Goal: Task Accomplishment & Management: Manage account settings

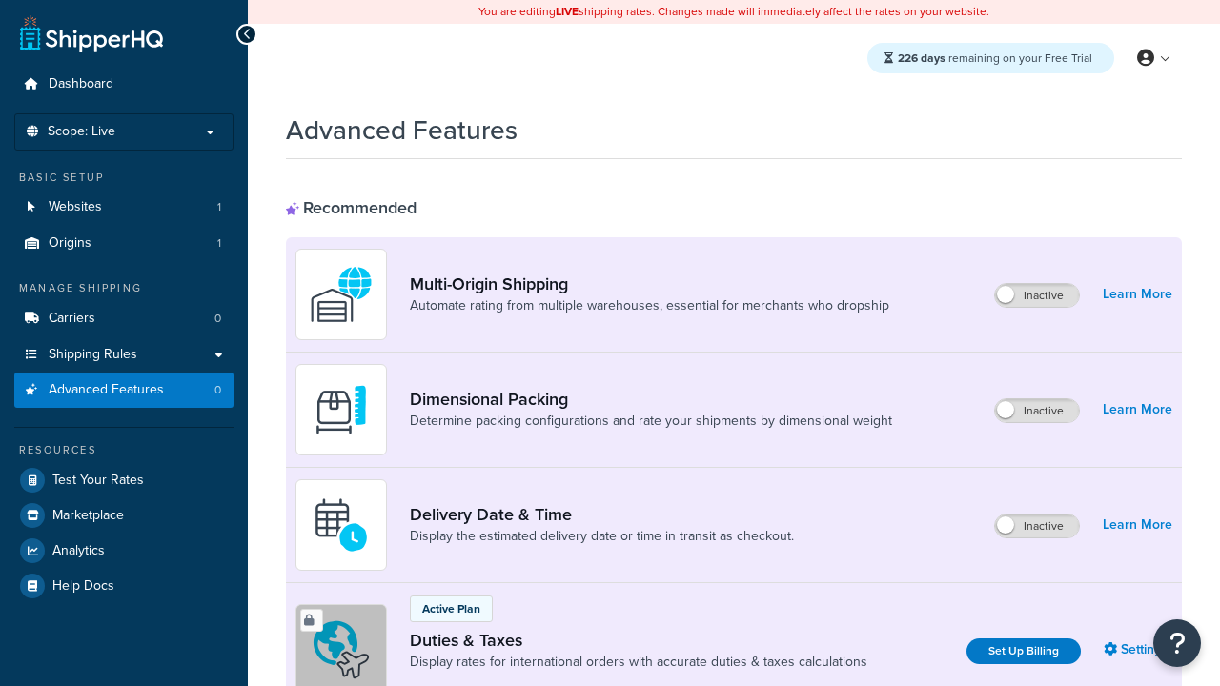
click at [1038, 412] on label "Inactive" at bounding box center [1037, 410] width 84 height 23
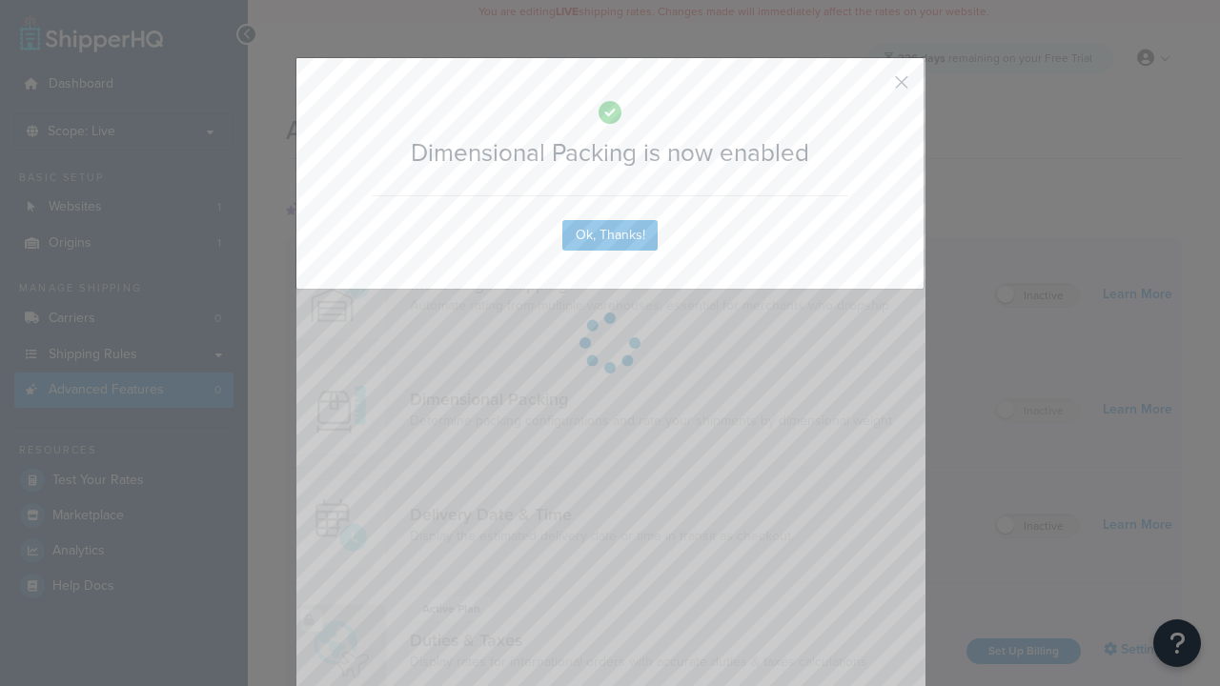
click at [873, 89] on button "button" at bounding box center [873, 89] width 5 height 5
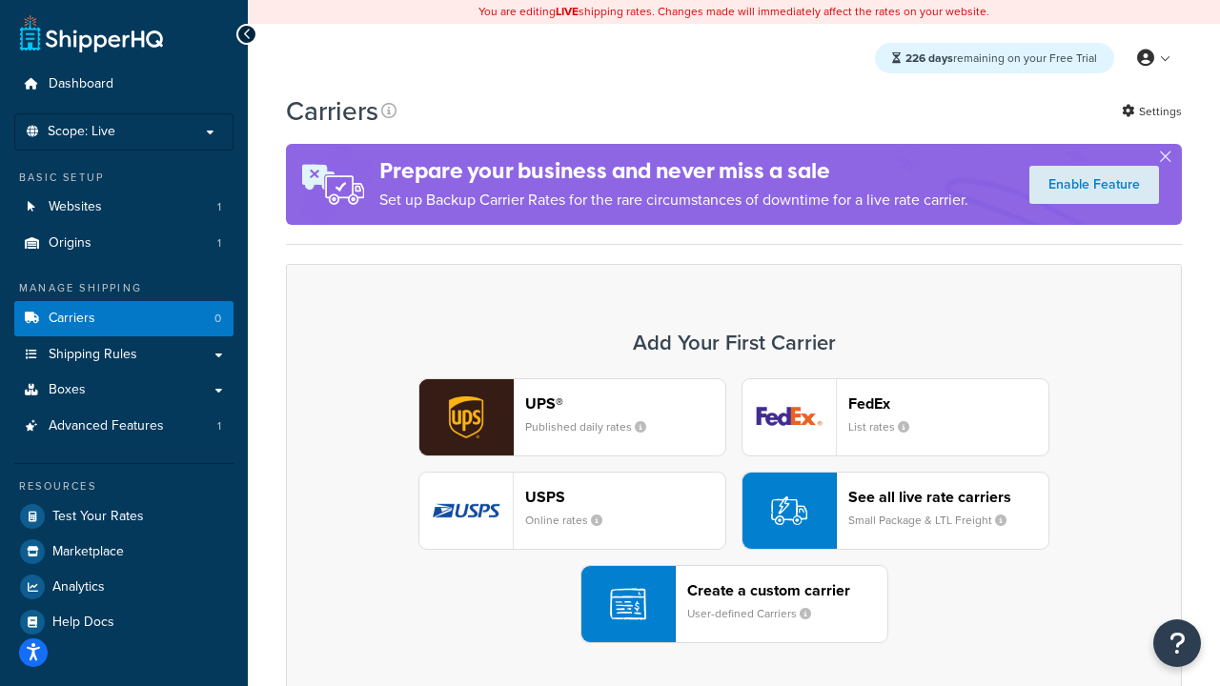
click at [734, 512] on div "UPS® Published daily rates FedEx List rates USPS Online rates See all live rate…" at bounding box center [734, 510] width 856 height 265
click at [948, 404] on header "FedEx" at bounding box center [948, 404] width 200 height 18
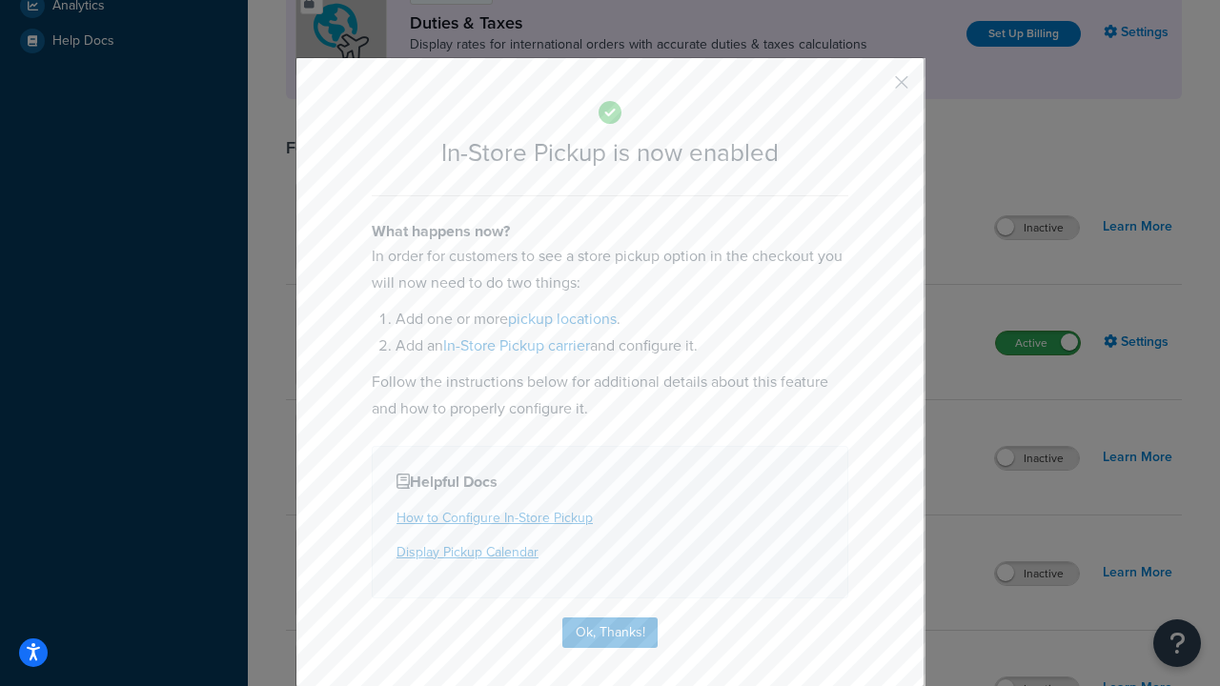
scroll to position [654, 0]
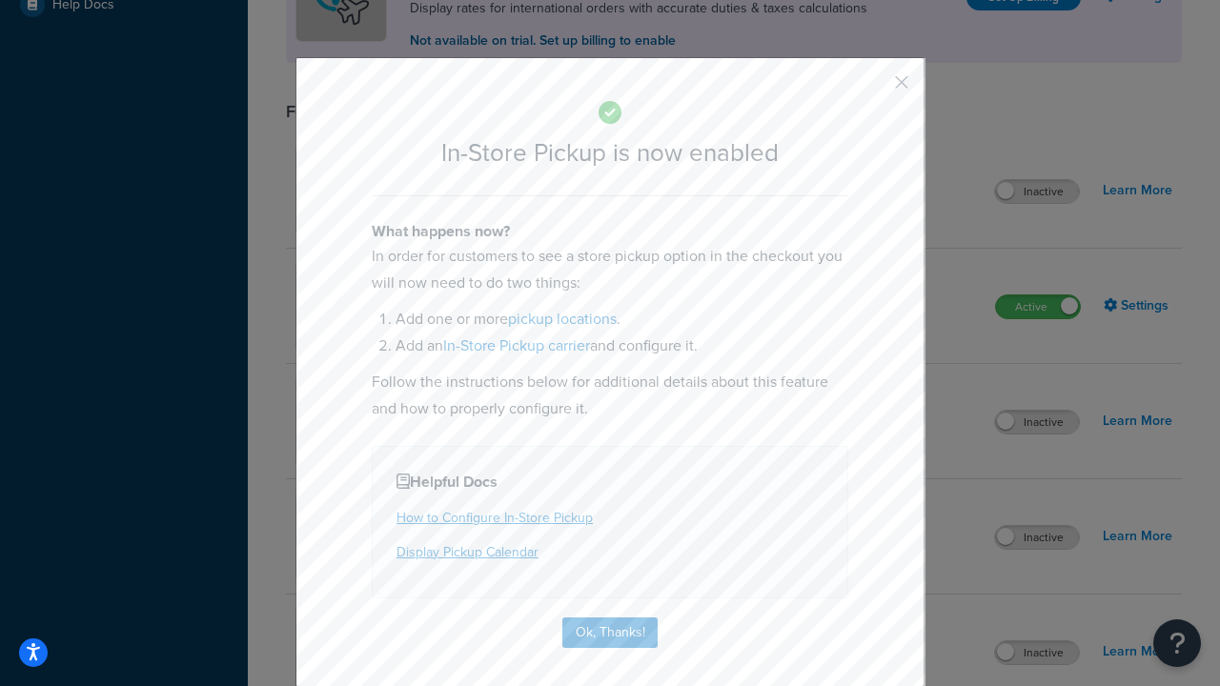
click at [873, 89] on button "button" at bounding box center [873, 89] width 5 height 5
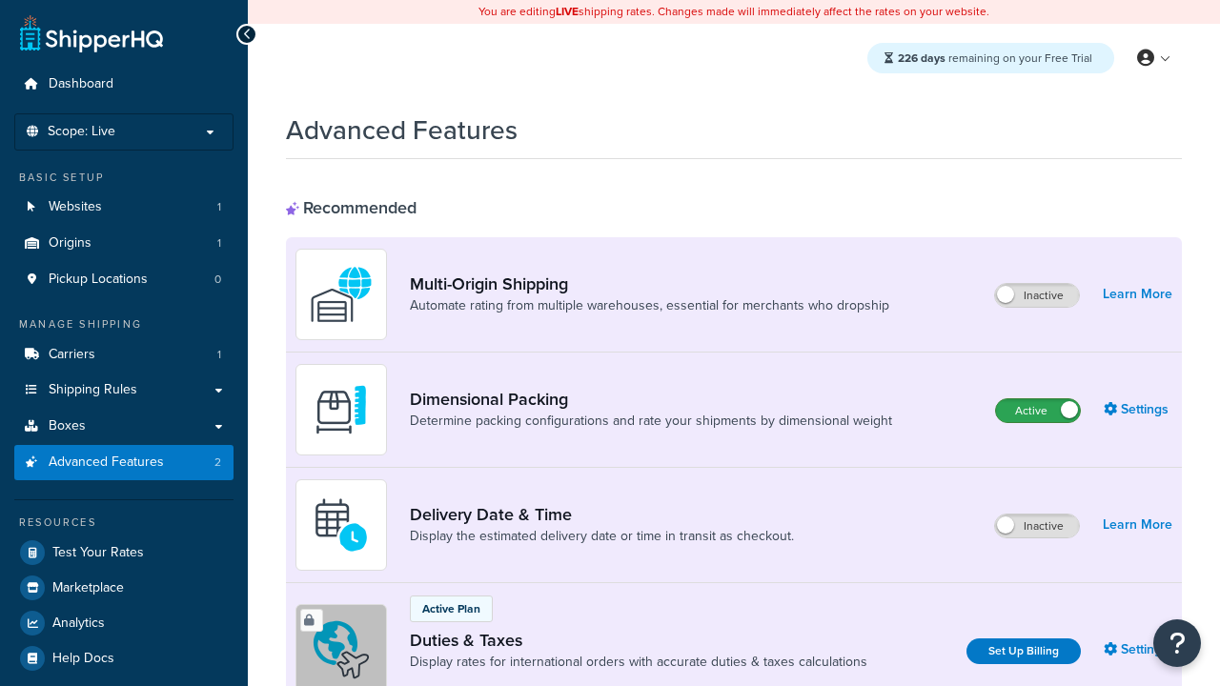
click at [1038, 412] on label "Active" at bounding box center [1038, 410] width 84 height 23
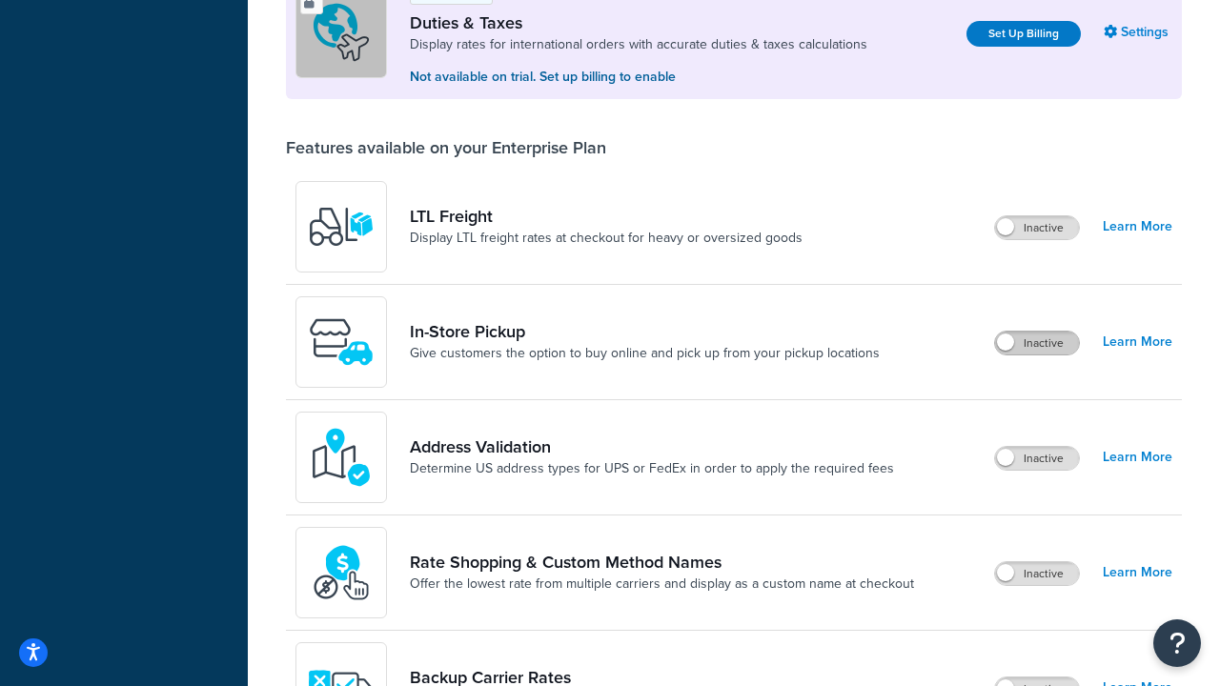
scroll to position [581, 0]
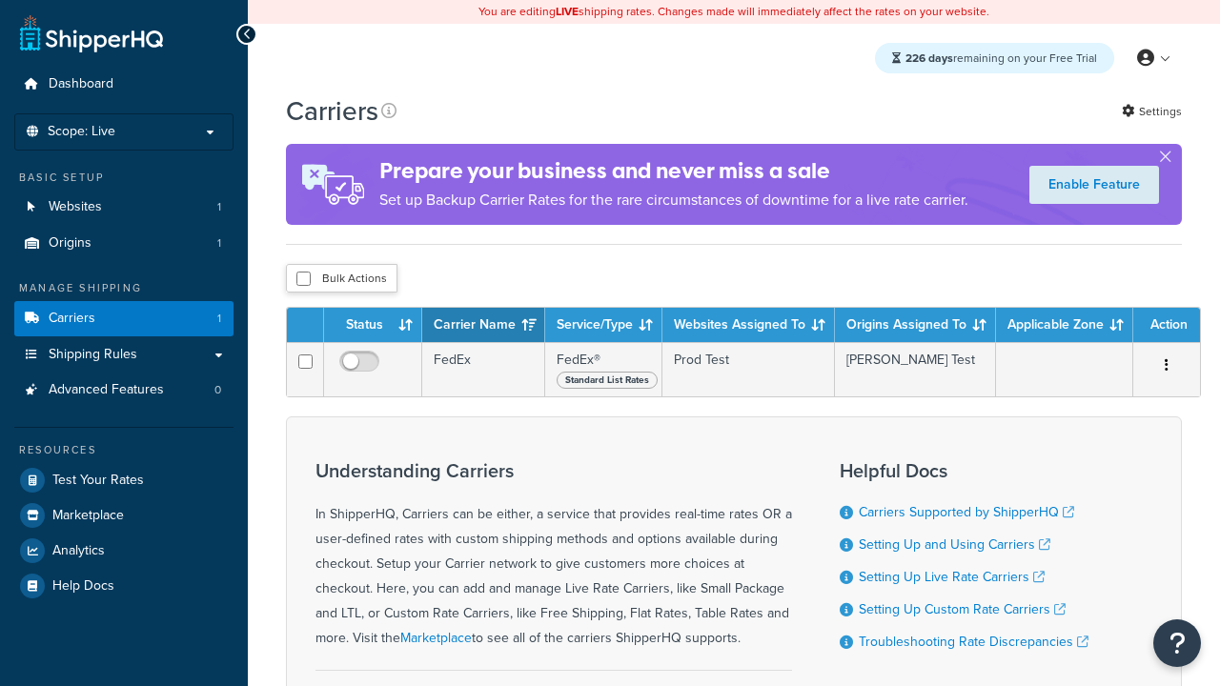
click at [303, 279] on input "checkbox" at bounding box center [303, 279] width 14 height 14
checkbox input "true"
click at [0, 0] on button "Delete" at bounding box center [0, 0] width 0 height 0
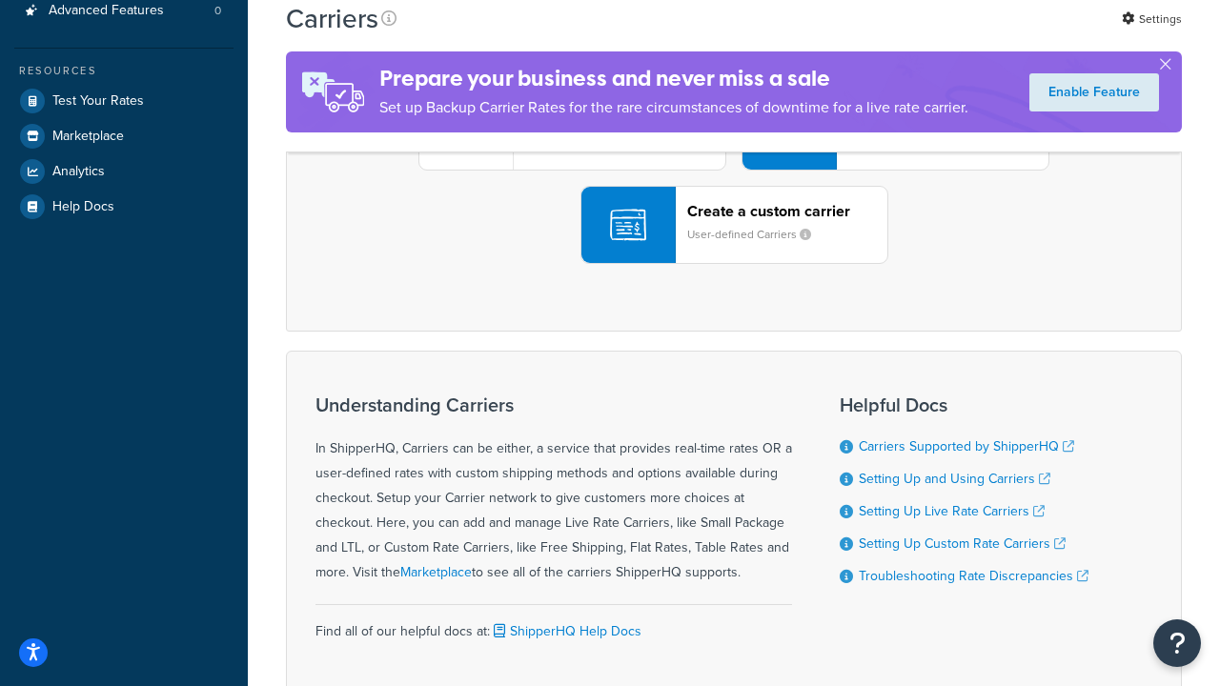
click at [734, 264] on div "UPS® Published daily rates FedEx List rates USPS Online rates See all live rate…" at bounding box center [734, 131] width 856 height 265
click at [734, 243] on small "User-defined Carriers" at bounding box center [756, 234] width 139 height 17
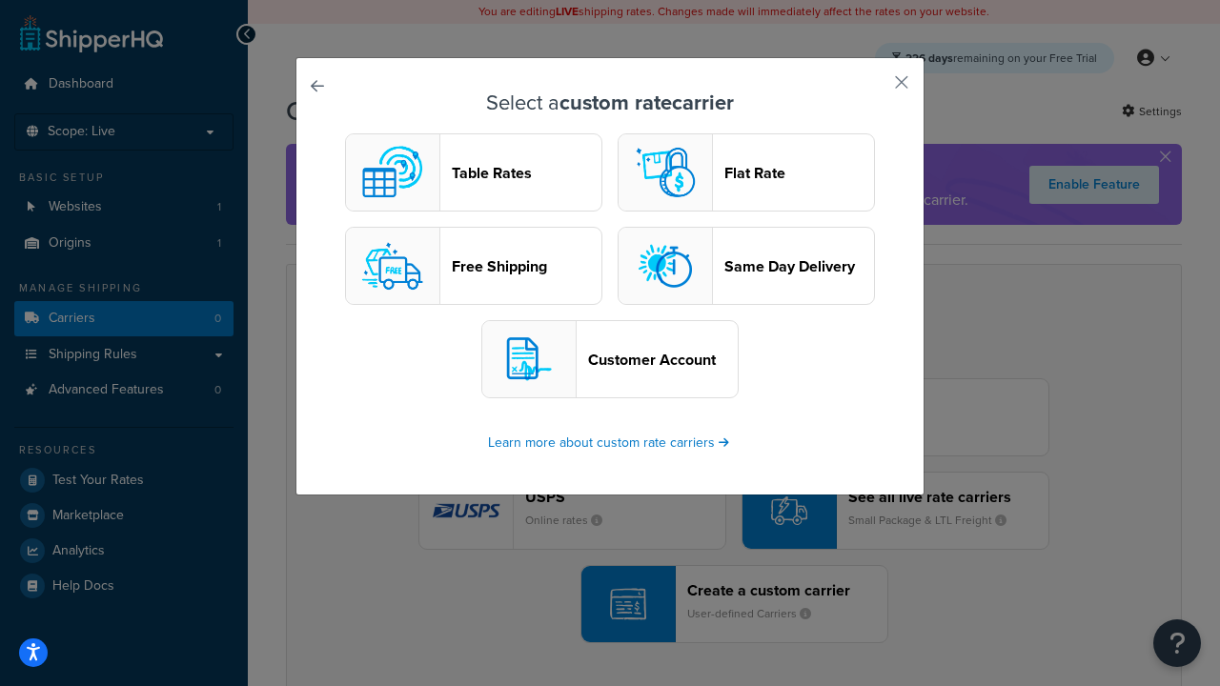
click at [474, 173] on header "Table Rates" at bounding box center [527, 173] width 150 height 18
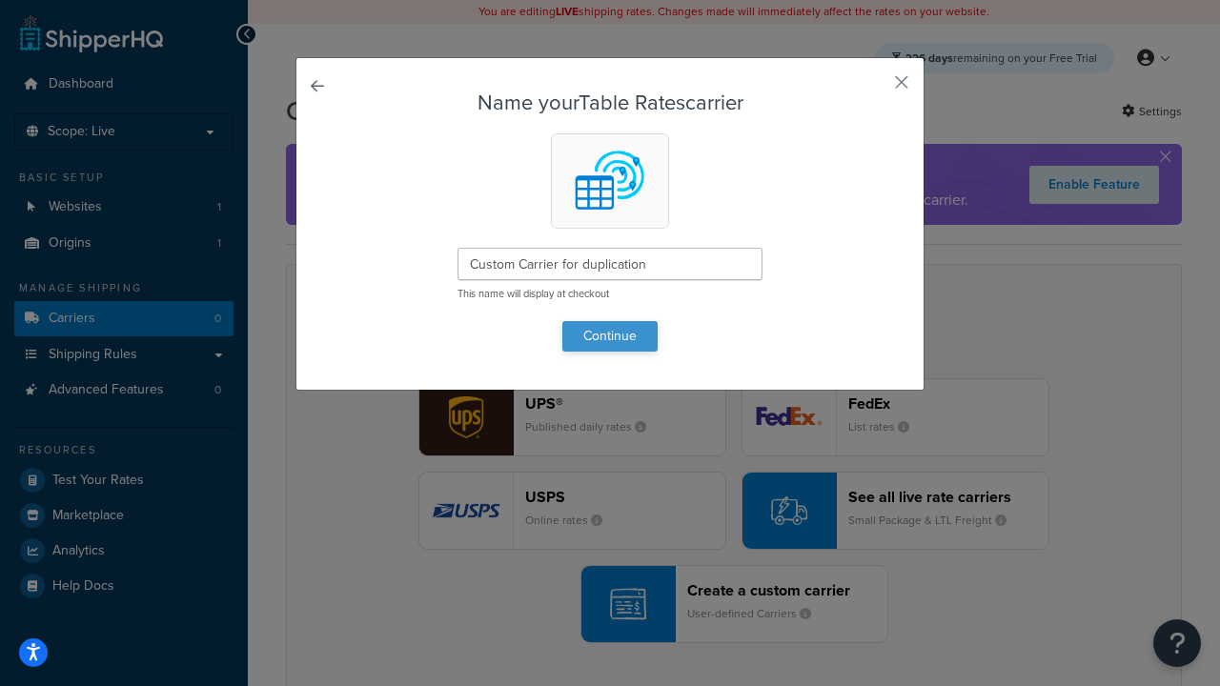
type input "Custom Carrier for duplication"
click at [610, 335] on button "Continue" at bounding box center [609, 336] width 95 height 30
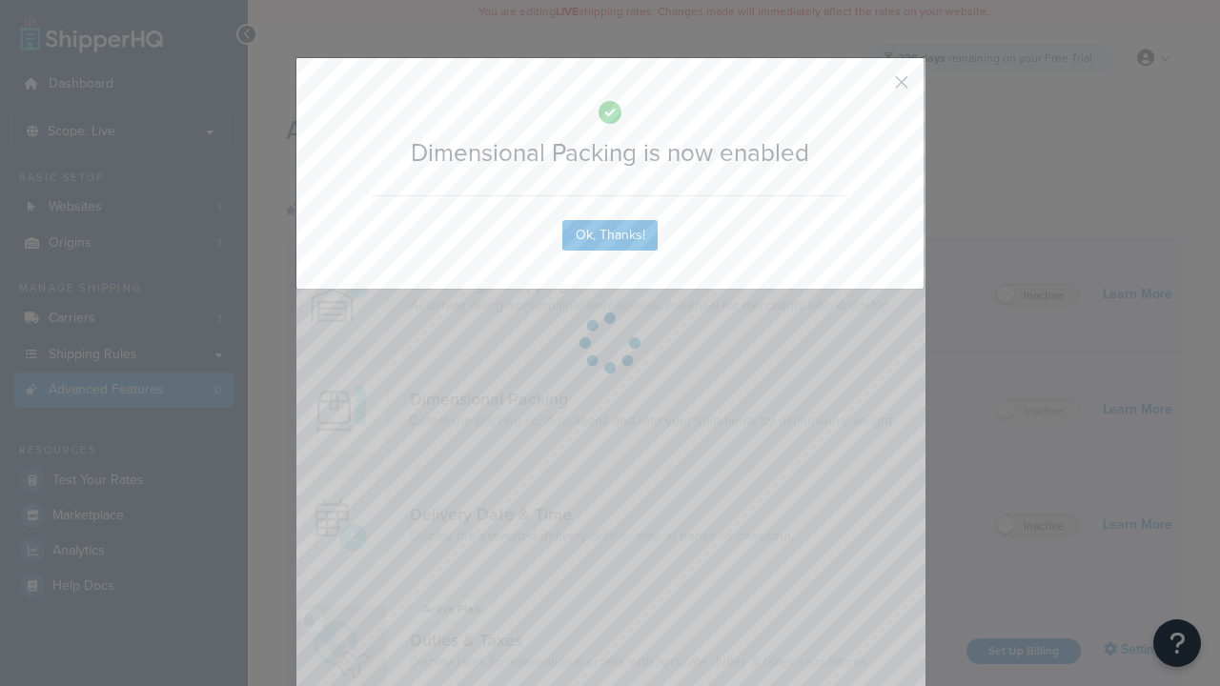
click at [873, 89] on button "button" at bounding box center [873, 89] width 5 height 5
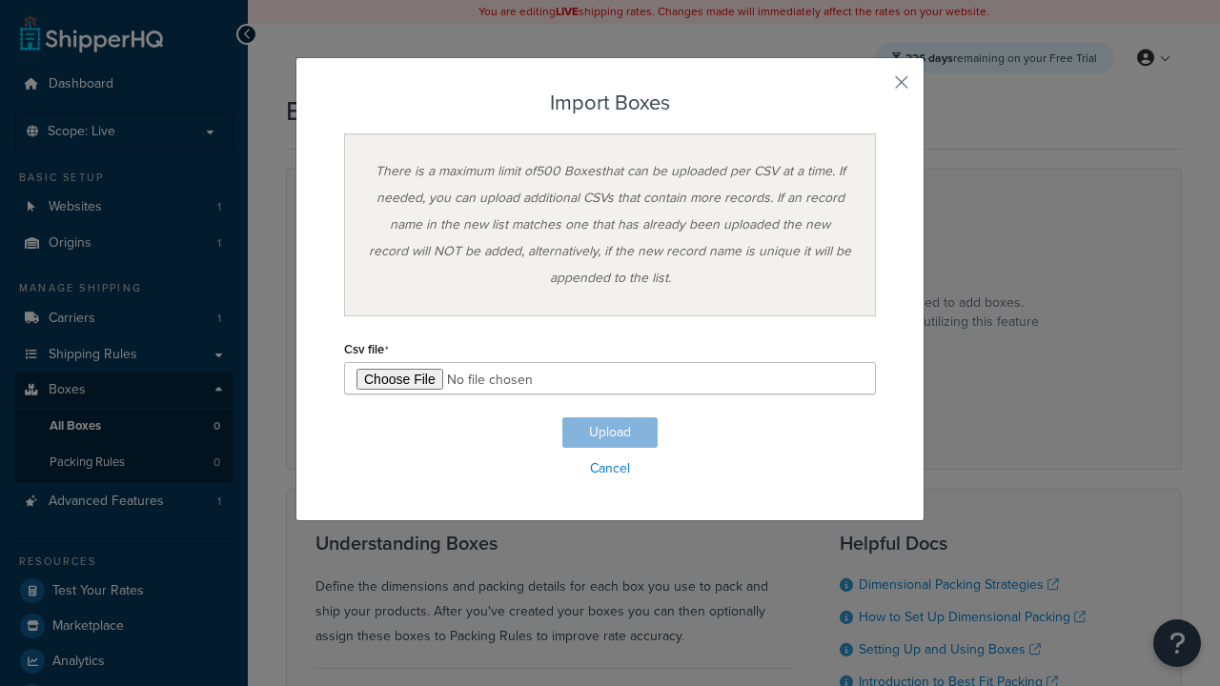
click at [610, 103] on h3 "Import Boxes" at bounding box center [610, 102] width 532 height 23
click at [610, 378] on input "file" at bounding box center [610, 378] width 532 height 32
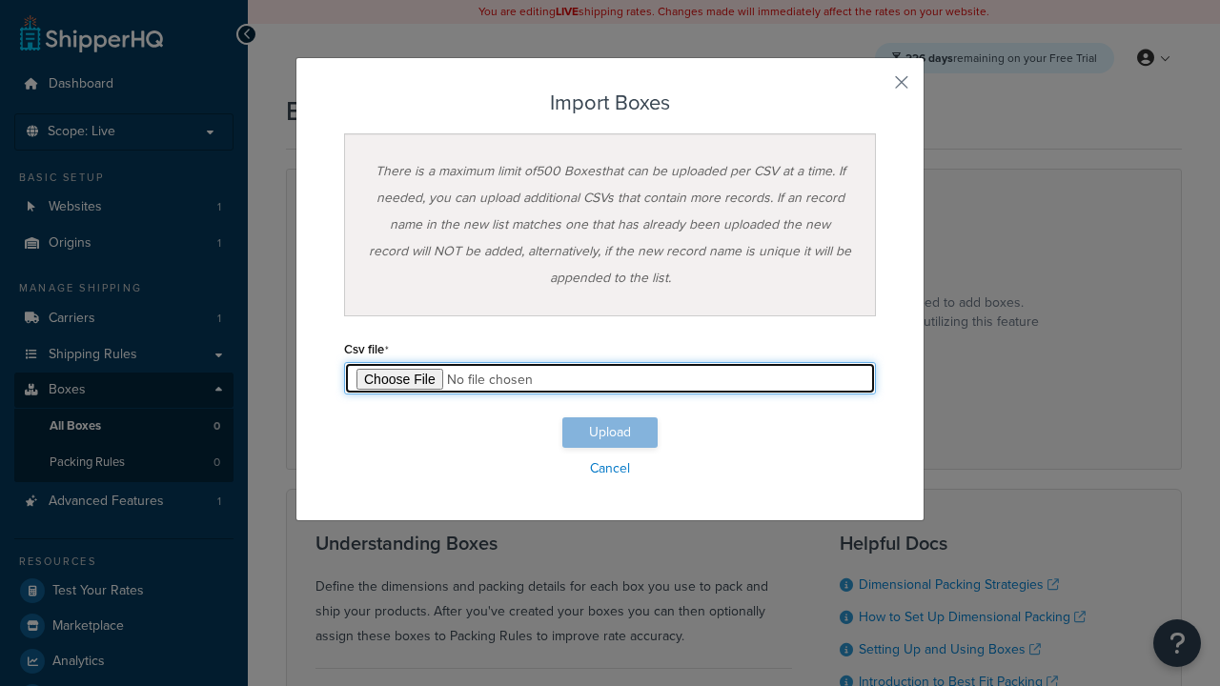
type input "C:\fakepath\importBoxesSuccess.csv"
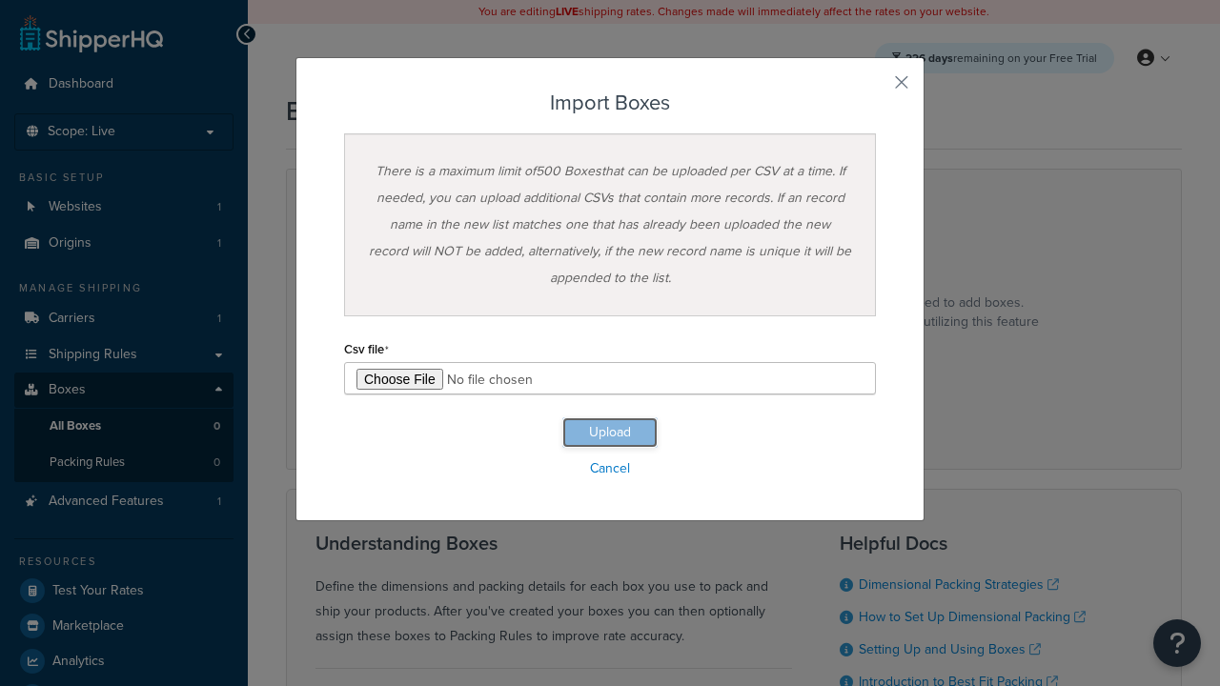
click at [610, 433] on button "Upload" at bounding box center [609, 432] width 95 height 30
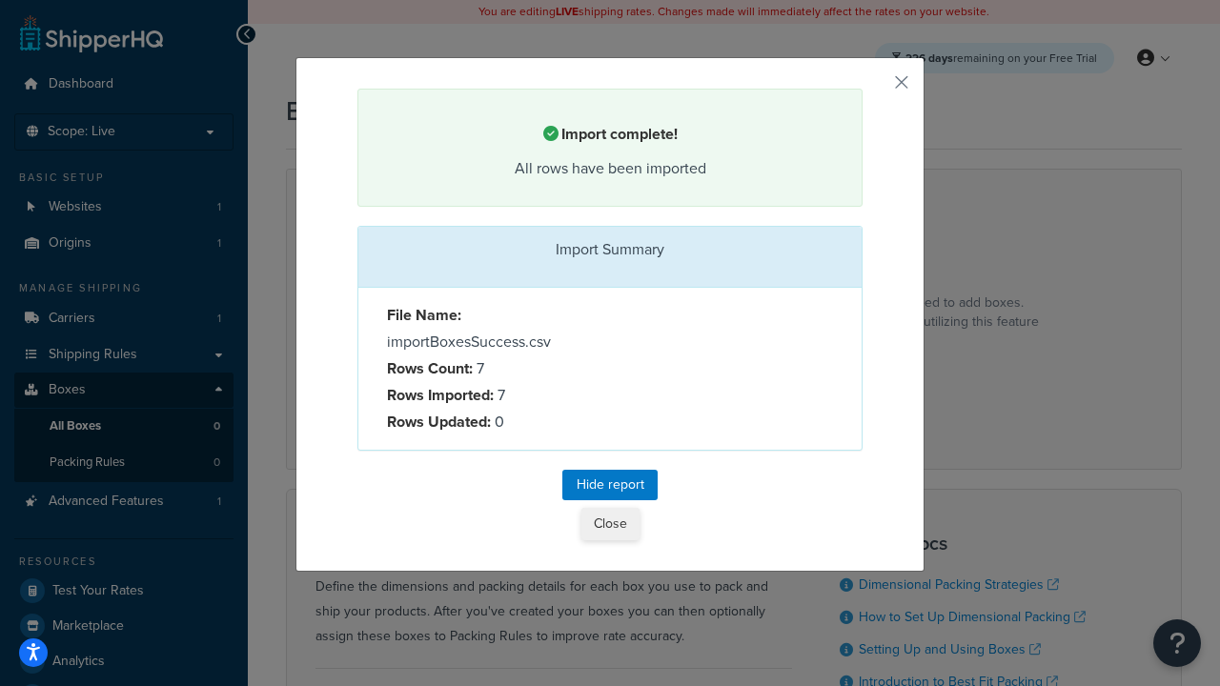
click at [609, 523] on button "Close" at bounding box center [610, 524] width 58 height 32
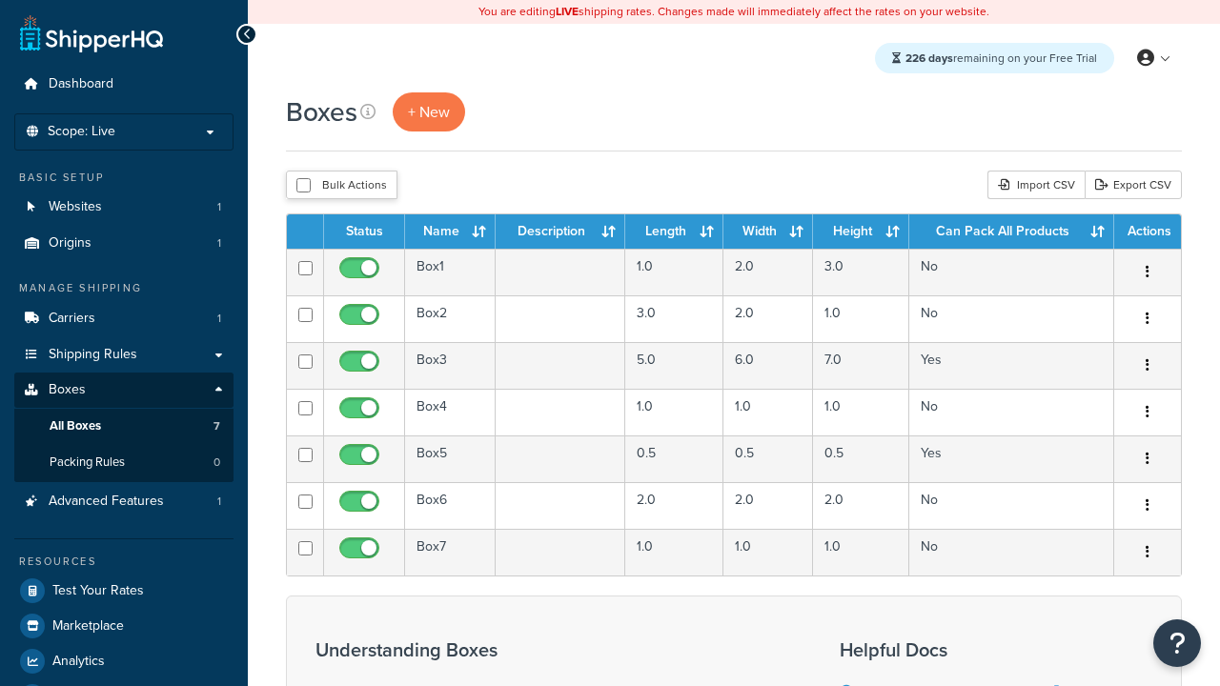
click at [303, 186] on input "checkbox" at bounding box center [303, 185] width 14 height 14
checkbox input "true"
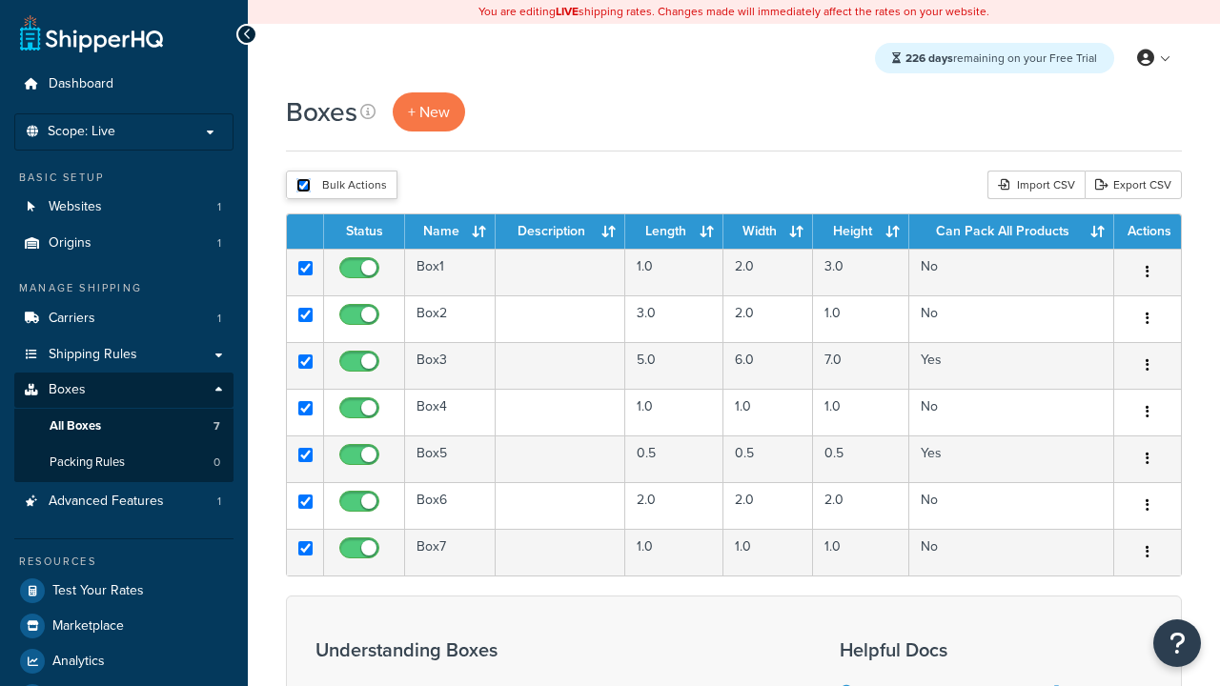
checkbox input "true"
click at [0, 0] on button "Delete" at bounding box center [0, 0] width 0 height 0
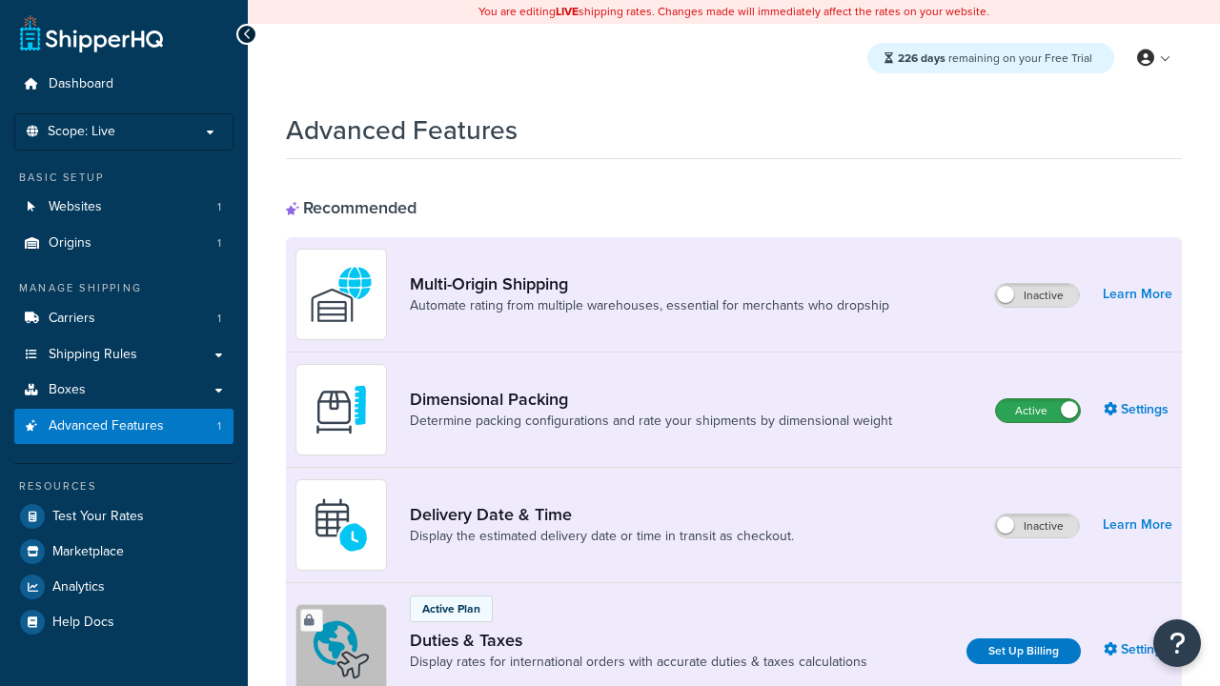
click at [1038, 412] on label "Active" at bounding box center [1038, 410] width 84 height 23
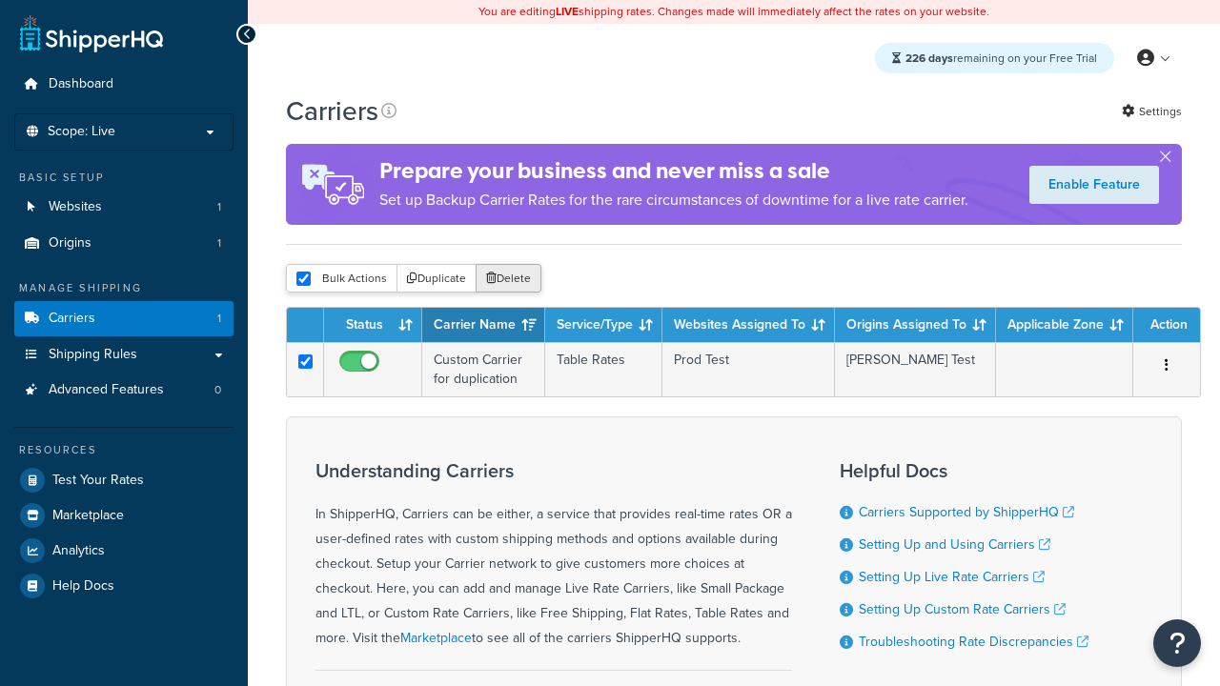
click at [507, 281] on button "Delete" at bounding box center [509, 278] width 66 height 29
